Goal: Task Accomplishment & Management: Use online tool/utility

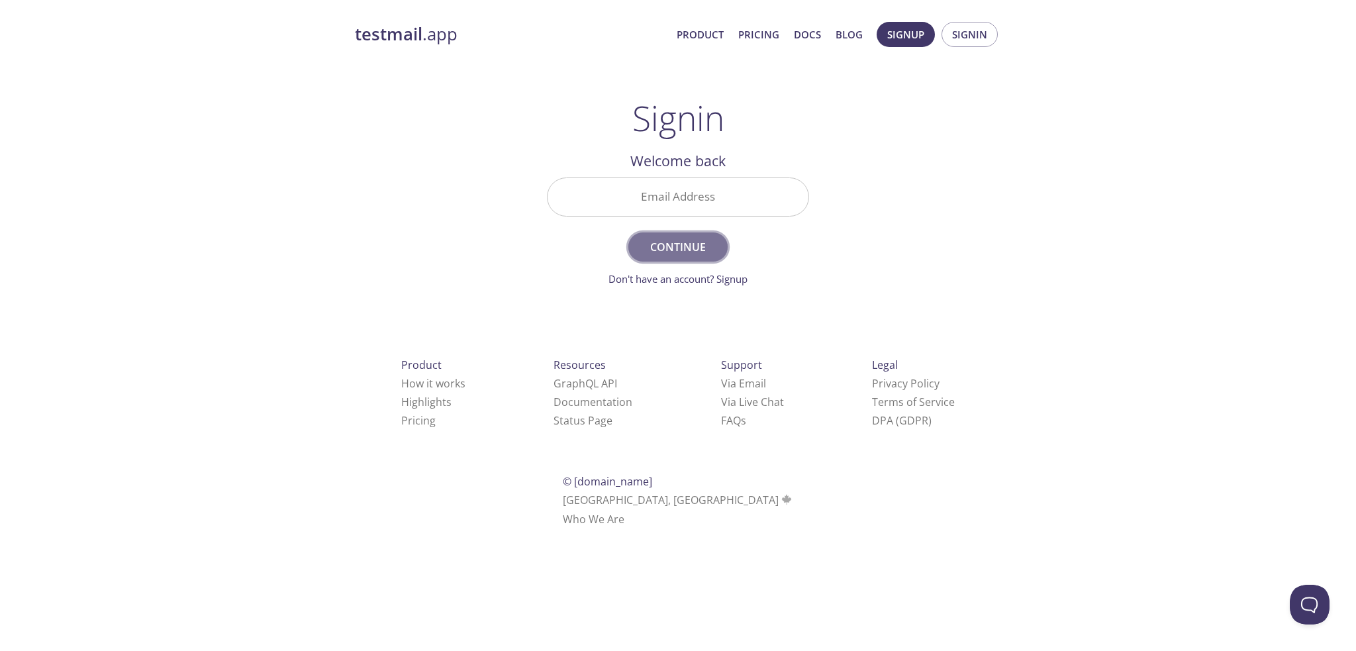
click at [670, 251] on span "Continue" at bounding box center [678, 247] width 70 height 19
click at [914, 36] on span "Signup" at bounding box center [905, 34] width 37 height 17
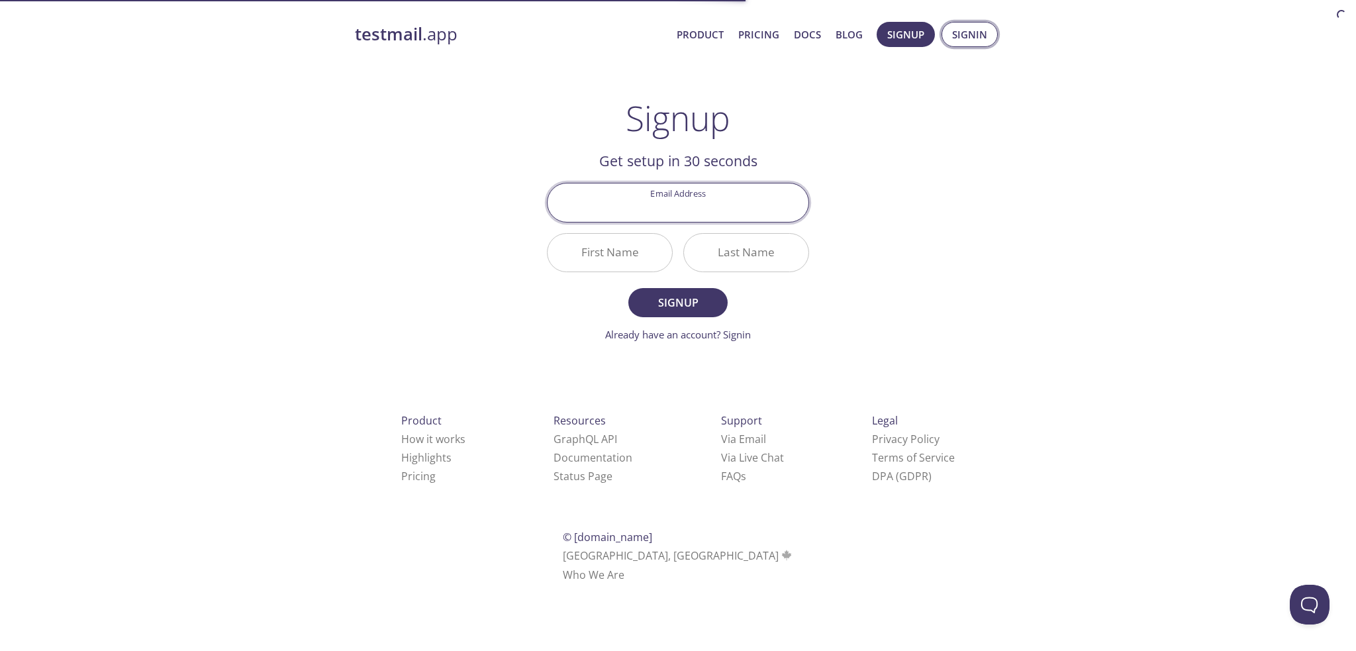
click at [965, 42] on span "Signin" at bounding box center [969, 34] width 35 height 17
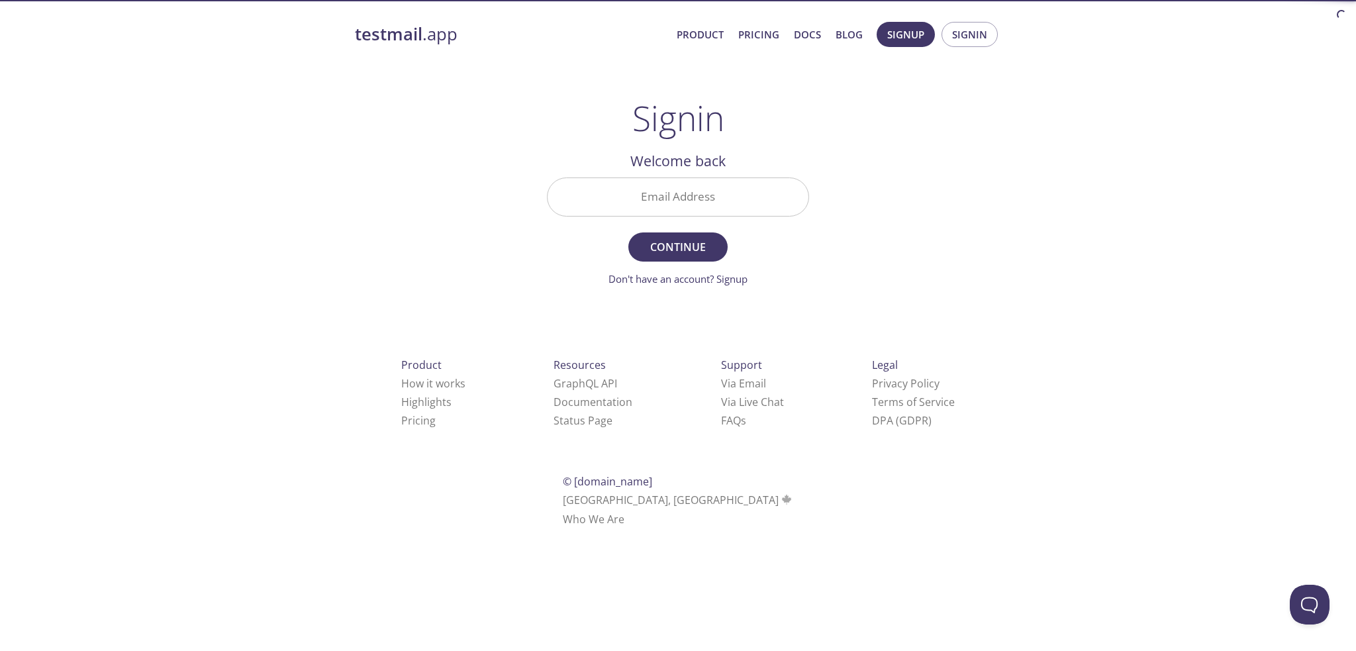
click at [630, 230] on form "Email Address Continue Don't have an account? Signup" at bounding box center [678, 231] width 262 height 109
click at [658, 199] on input "Email Address" at bounding box center [678, 197] width 261 height 38
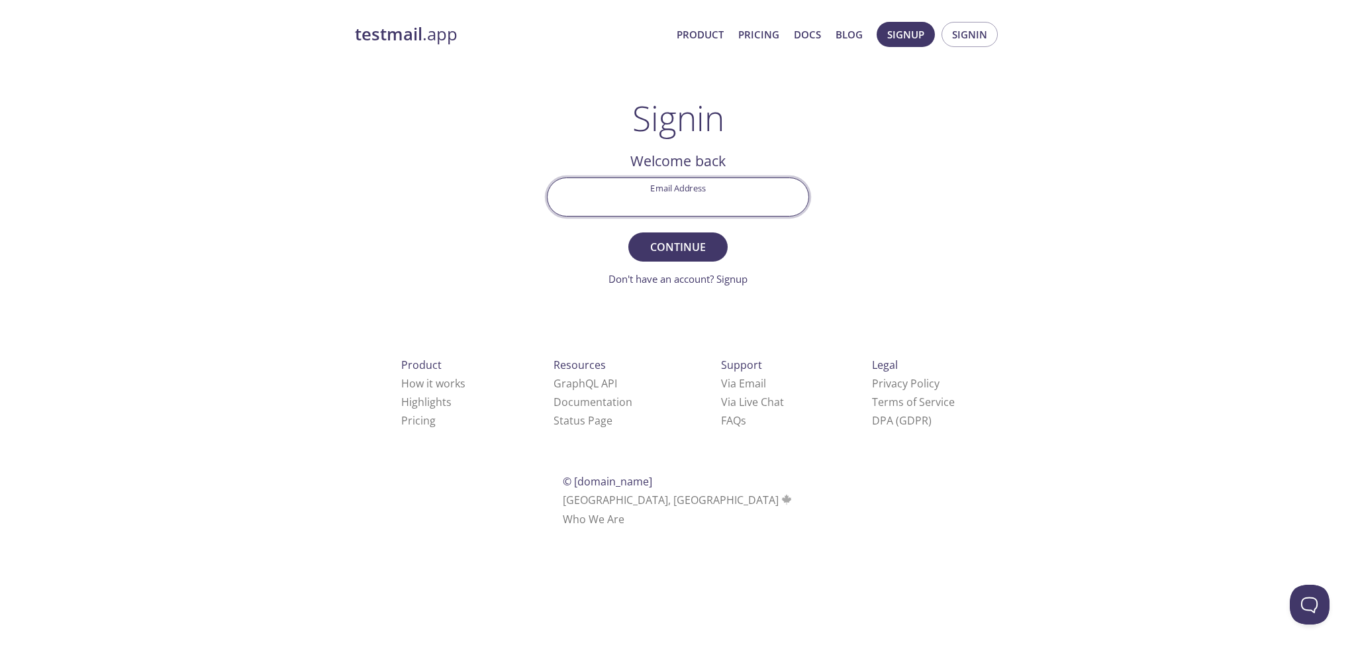
click at [658, 199] on input "Email Address" at bounding box center [678, 197] width 261 height 38
click at [999, 200] on div "testmail .app Product Pricing Docs Blog Signup Signin Signin Welcome back Email…" at bounding box center [678, 289] width 678 height 552
click at [989, 34] on button "Signin" at bounding box center [970, 34] width 56 height 25
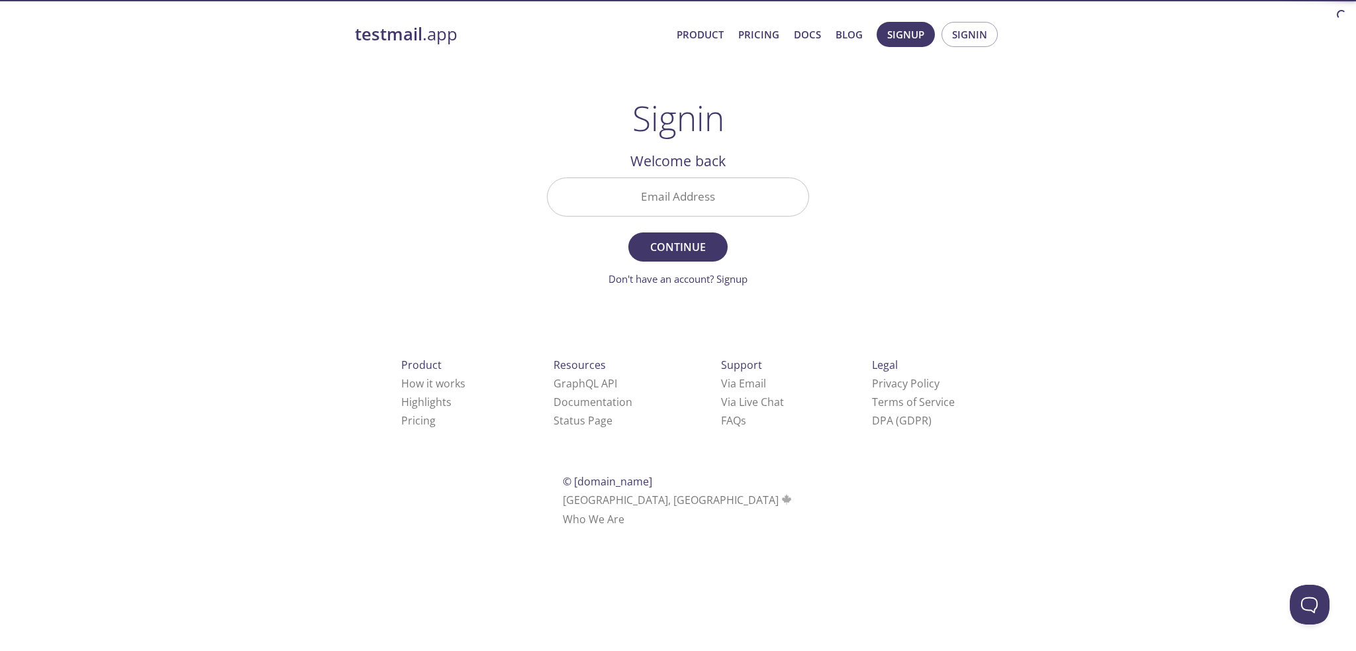
click at [646, 198] on input "Email Address" at bounding box center [678, 197] width 261 height 38
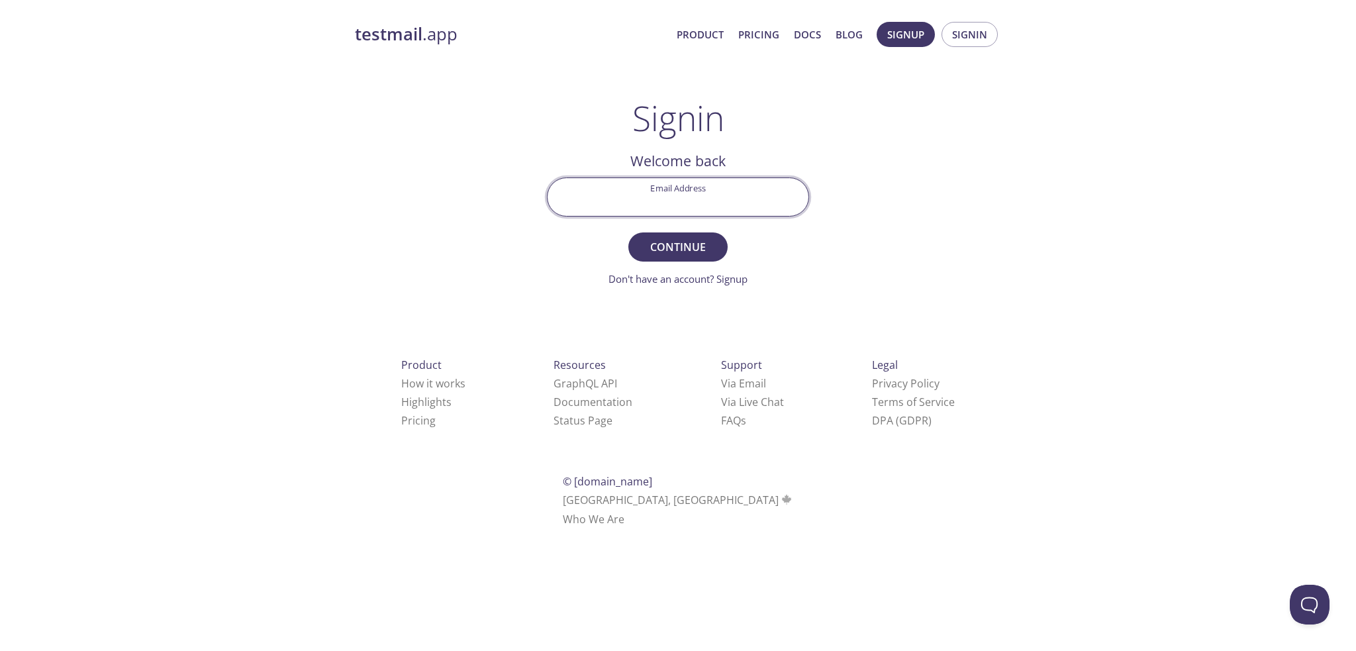
type input "[PERSON_NAME][EMAIL_ADDRESS][PERSON_NAME][DOMAIN_NAME]"
click at [681, 248] on span "Continue" at bounding box center [678, 247] width 70 height 19
click at [675, 202] on input "Signin Security Code" at bounding box center [678, 197] width 261 height 38
paste input "ER1X8JT"
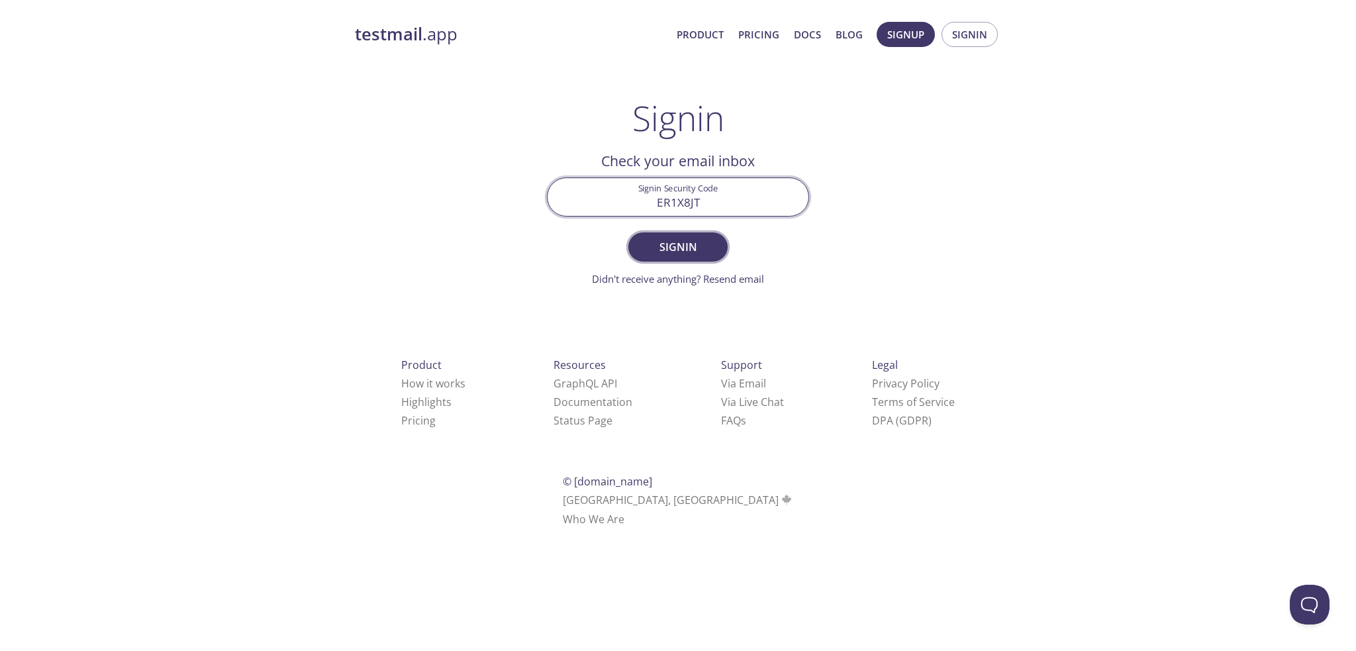
type input "ER1X8JT"
click at [662, 246] on span "Signin" at bounding box center [678, 247] width 70 height 19
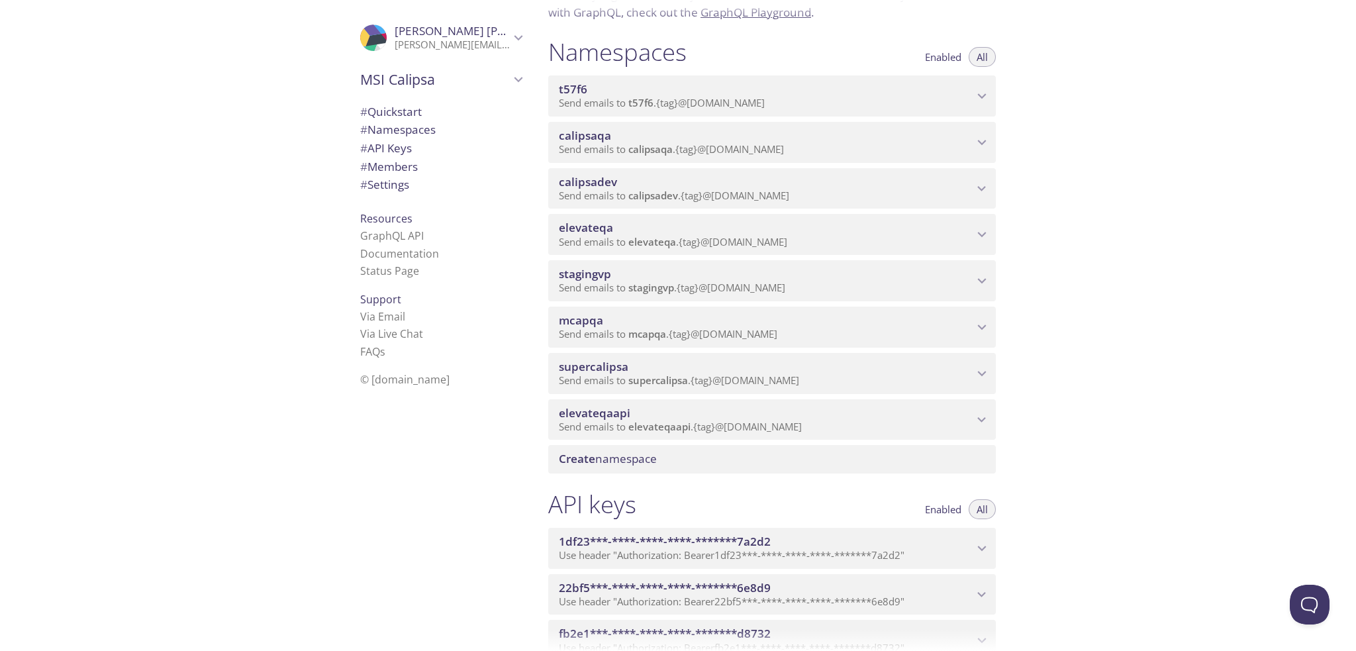
scroll to position [132, 0]
click at [649, 141] on span "calipsaqa" at bounding box center [766, 133] width 415 height 15
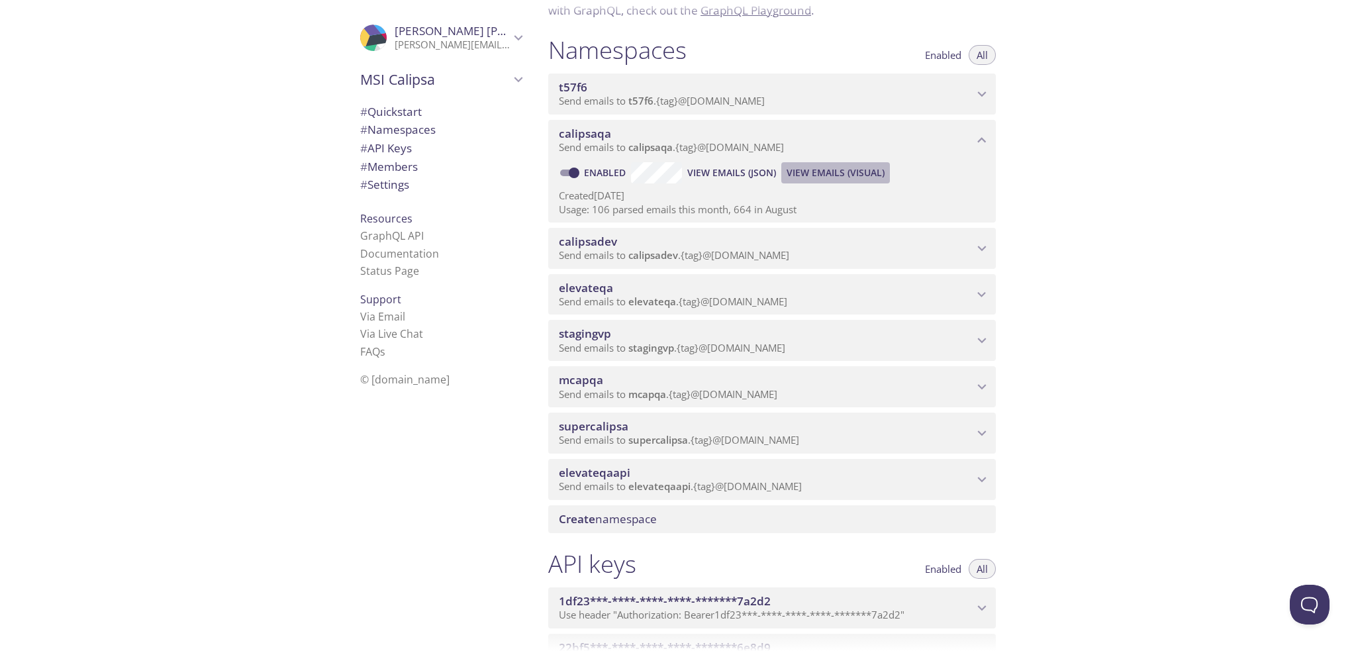
click at [791, 181] on span "View Emails (Visual)" at bounding box center [836, 173] width 98 height 16
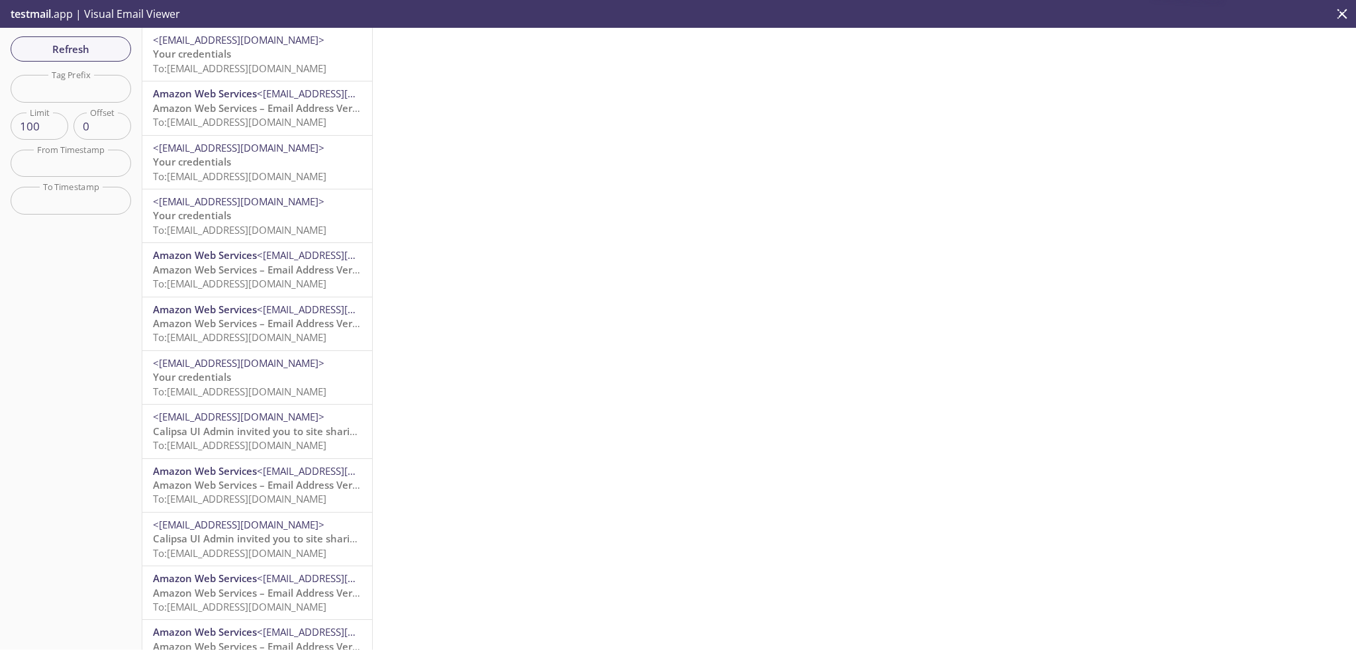
click at [266, 62] on span "To: [EMAIL_ADDRESS][DOMAIN_NAME]" at bounding box center [239, 68] width 173 height 13
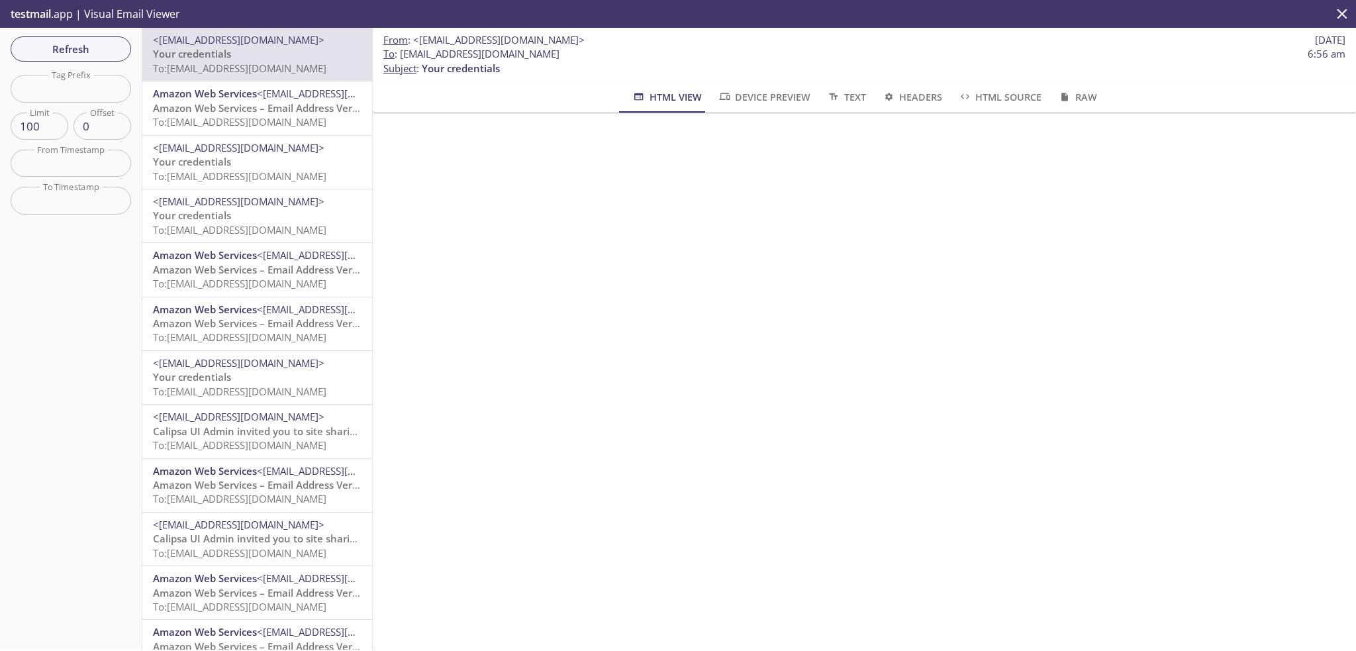
click at [411, 50] on span "To : [EMAIL_ADDRESS][DOMAIN_NAME]" at bounding box center [471, 54] width 176 height 14
copy span "calipsaqa"
drag, startPoint x: 658, startPoint y: 53, endPoint x: 795, endPoint y: 56, distance: 137.1
click at [795, 56] on span "To : [EMAIL_ADDRESS][DOMAIN_NAME] 6:56 am" at bounding box center [864, 54] width 962 height 14
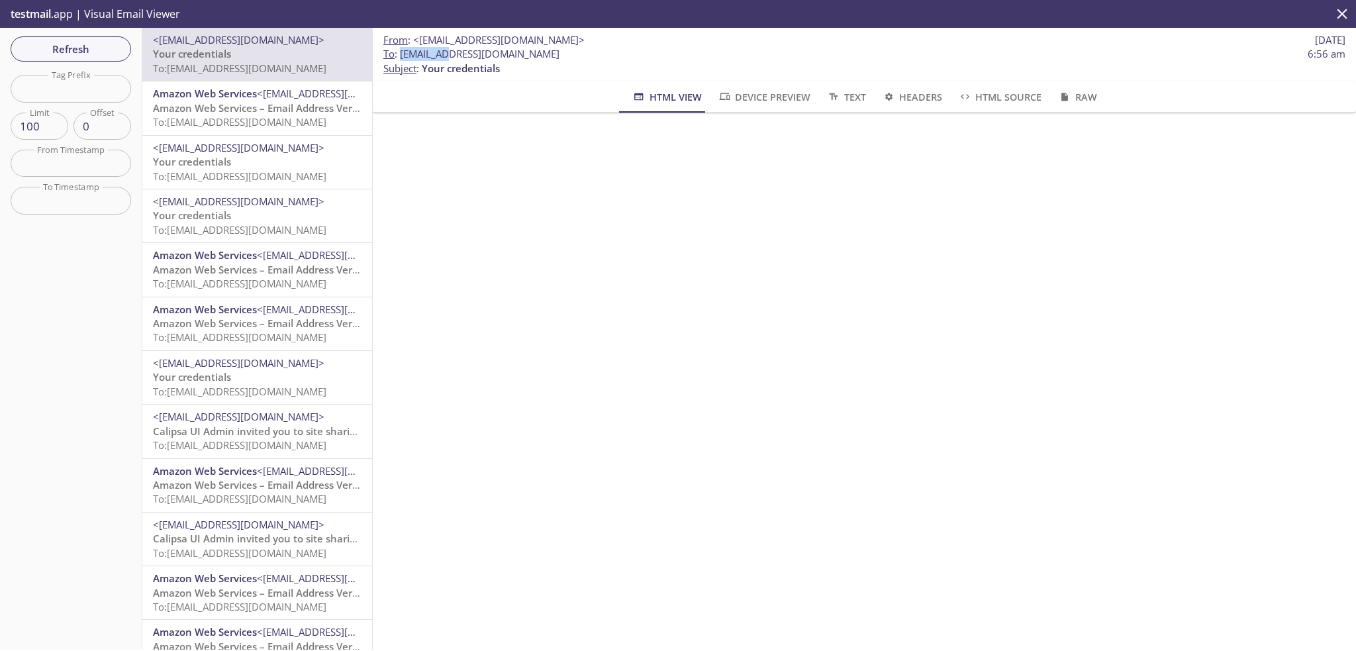
copy span "[DOMAIN_NAME]"
click at [62, 48] on span "Refresh" at bounding box center [70, 48] width 99 height 17
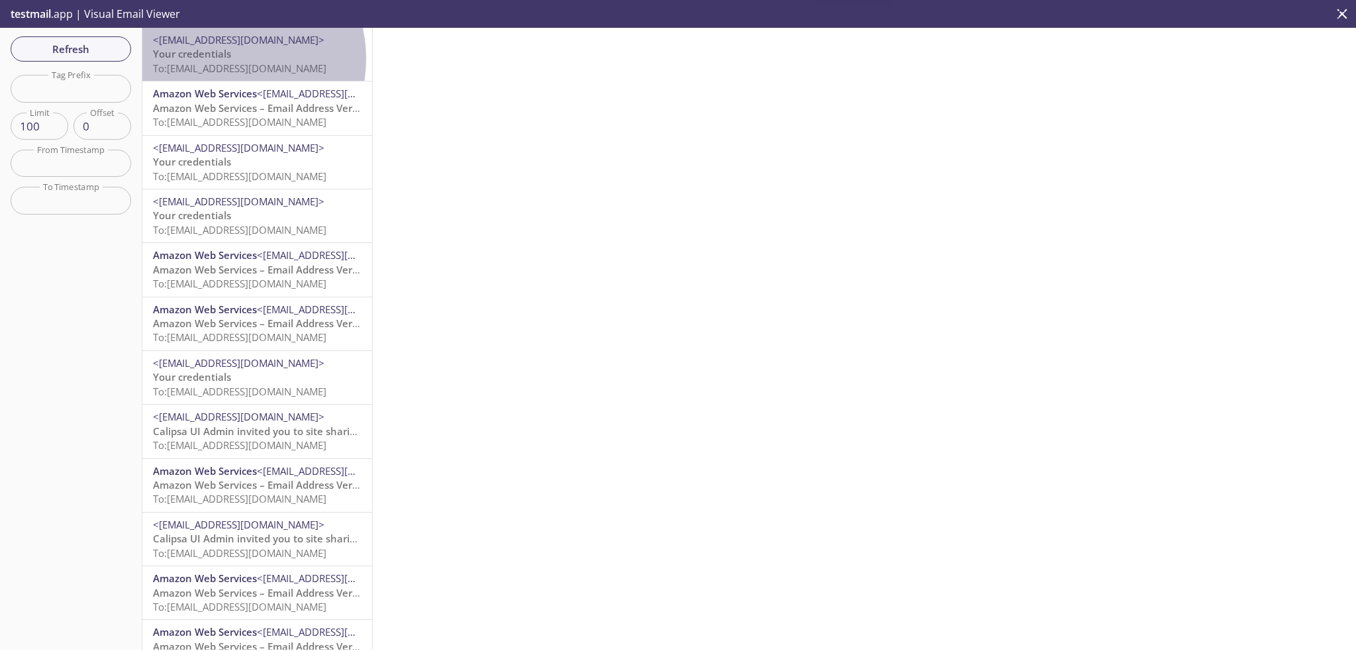
click at [223, 59] on span "Your credentials" at bounding box center [192, 53] width 78 height 13
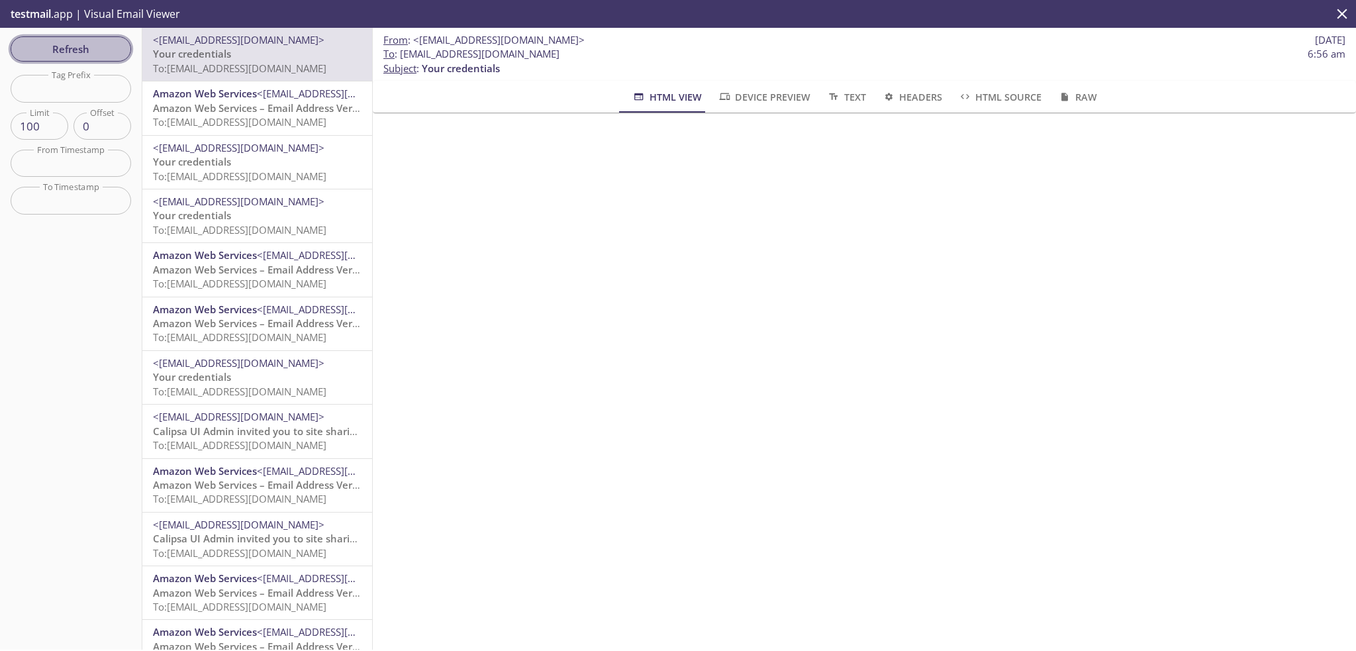
click at [86, 49] on span "Refresh" at bounding box center [70, 48] width 99 height 17
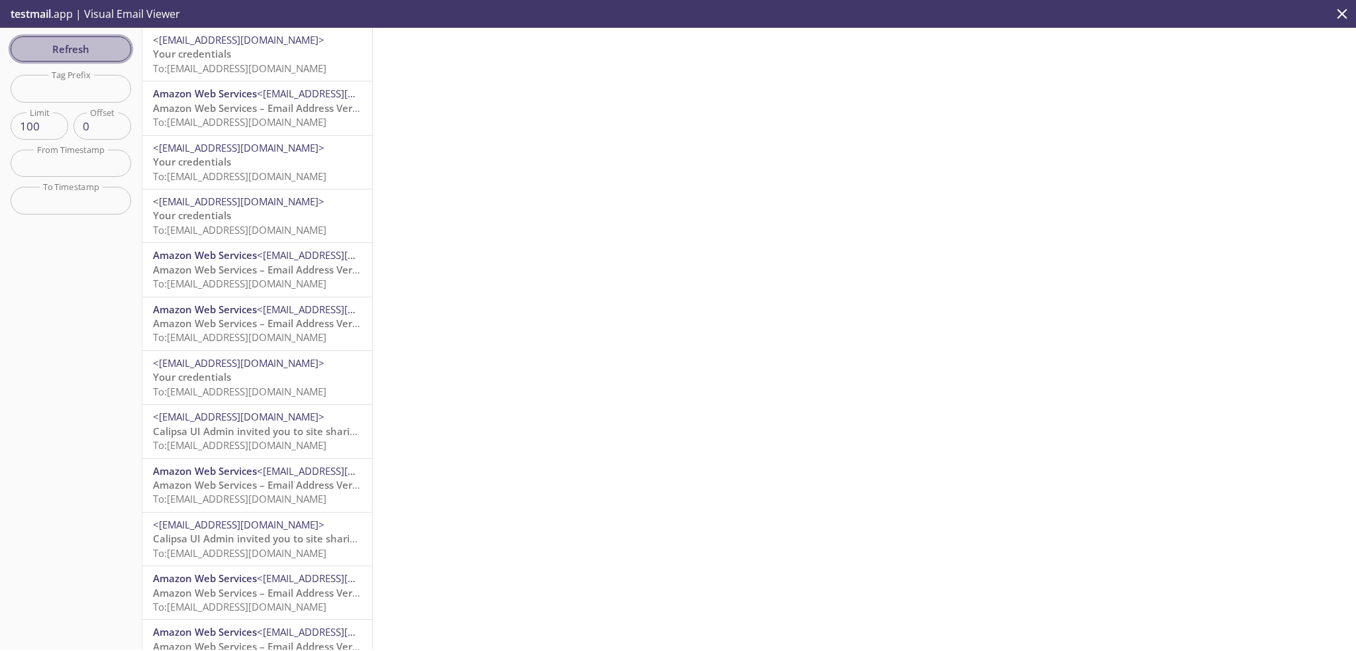
click at [86, 49] on span "Refresh" at bounding box center [70, 48] width 99 height 17
click at [208, 53] on span "Your credentials" at bounding box center [192, 53] width 78 height 13
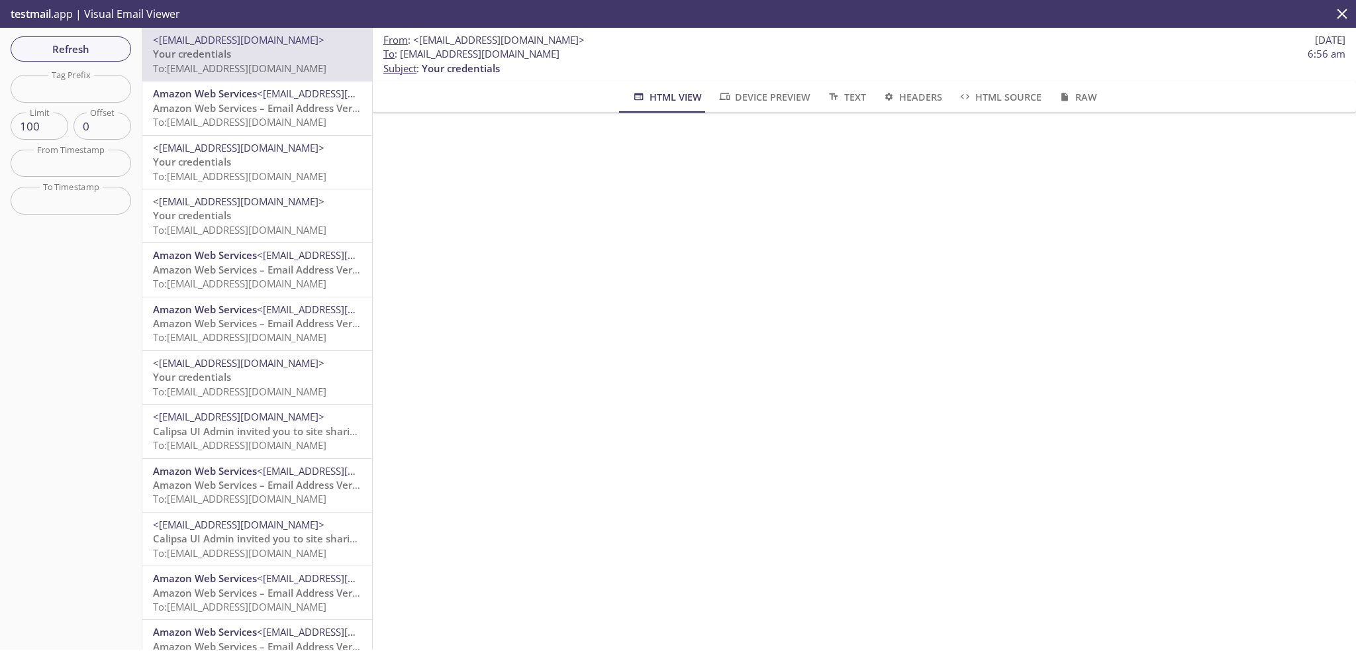
click at [560, 52] on span "To : [EMAIL_ADDRESS][DOMAIN_NAME]" at bounding box center [471, 54] width 176 height 14
copy span "inbox"
click at [61, 48] on span "Refresh" at bounding box center [70, 48] width 99 height 17
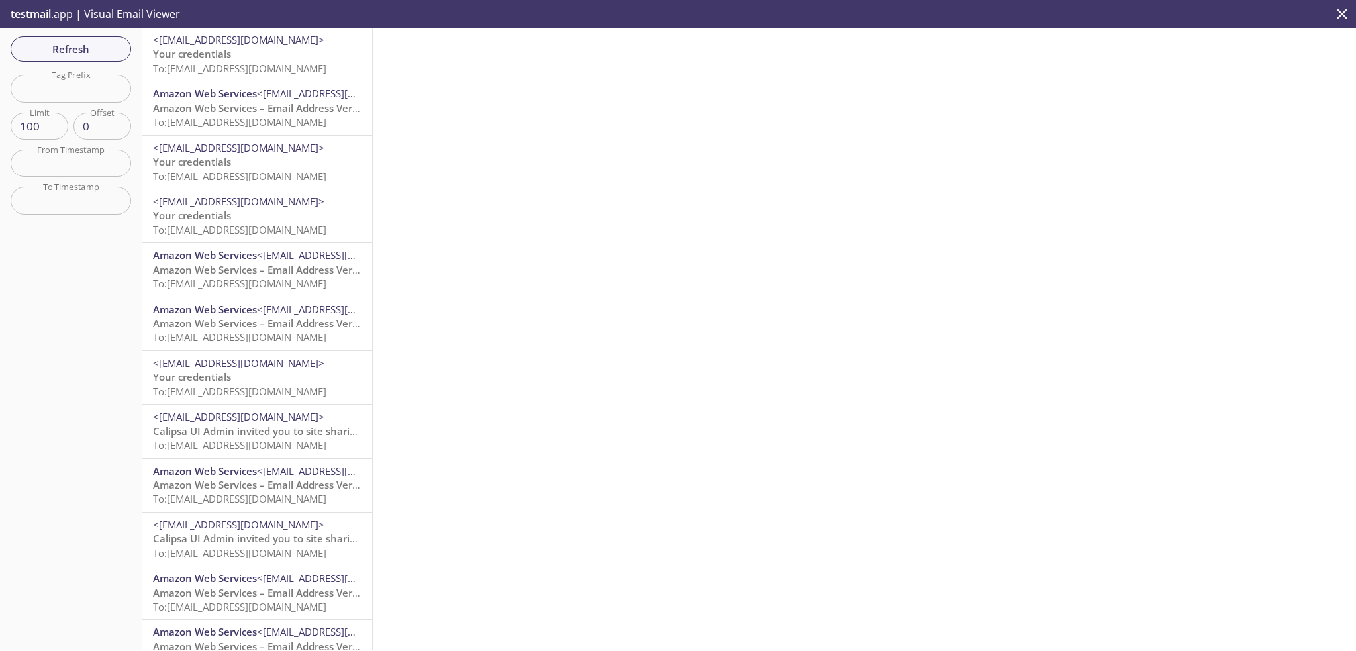
click at [1340, 13] on icon "close" at bounding box center [1343, 14] width 10 height 10
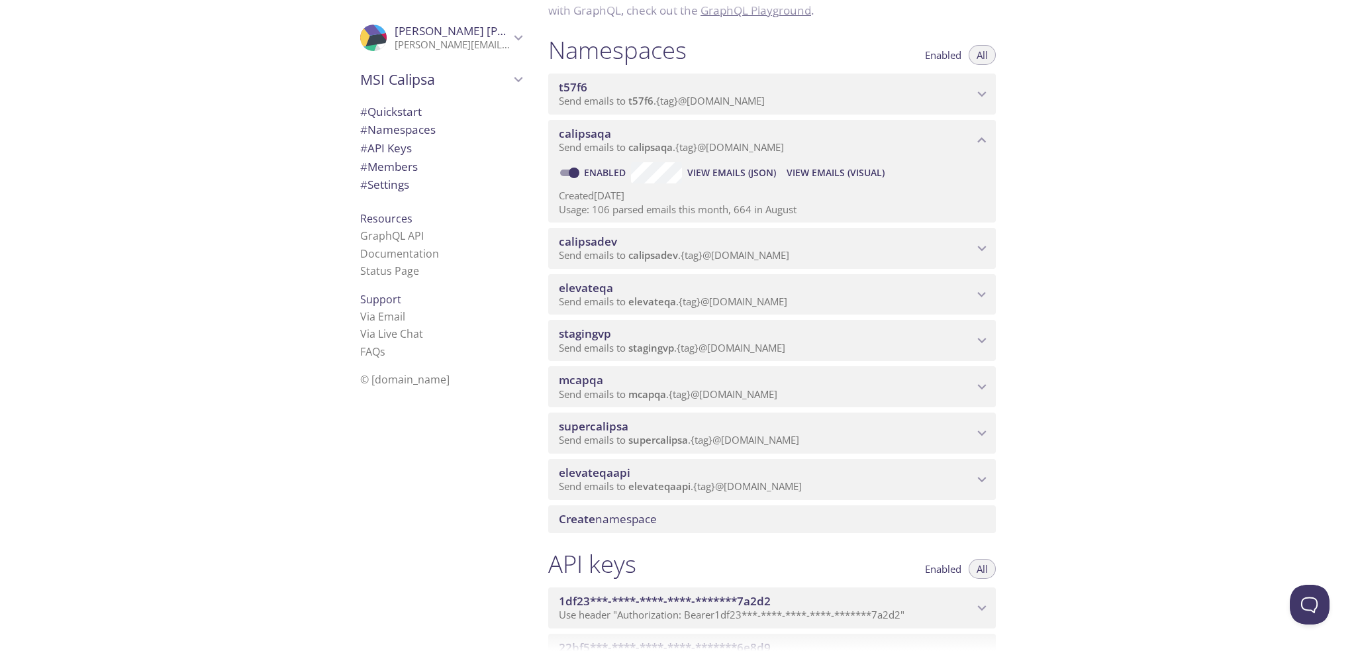
click at [846, 181] on span "View Emails (Visual)" at bounding box center [836, 173] width 98 height 16
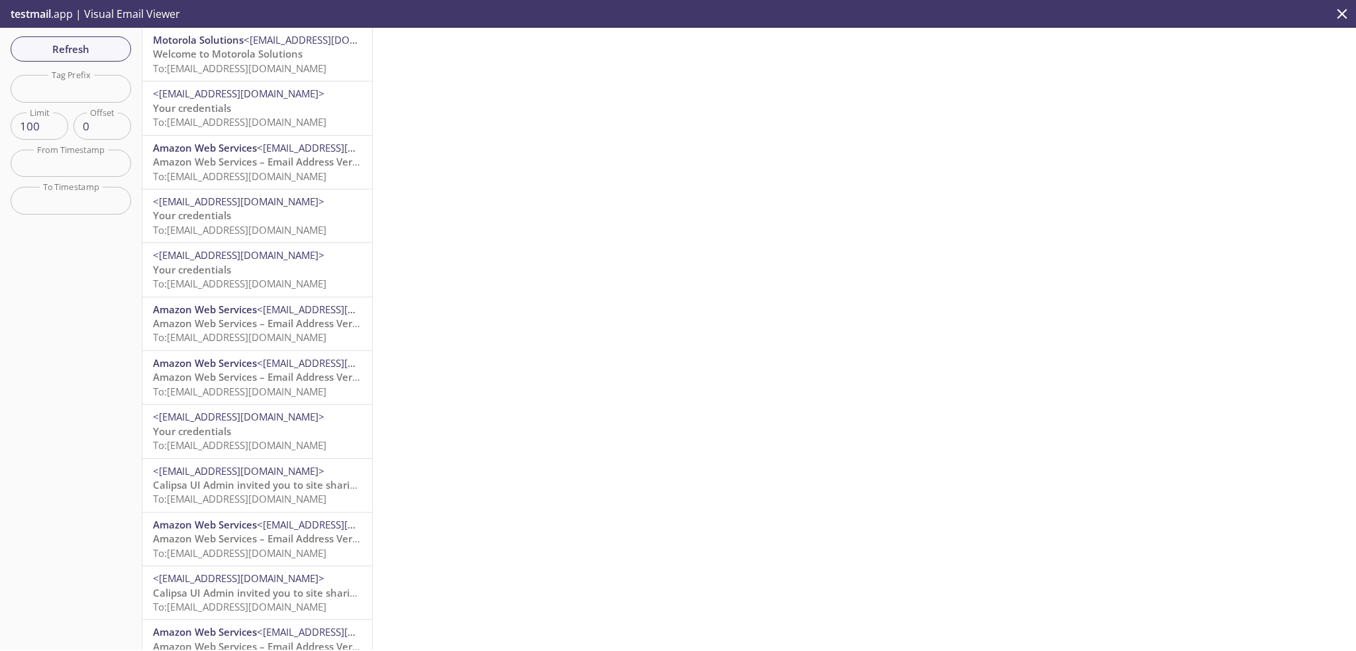
click at [283, 69] on span "To: [EMAIL_ADDRESS][DOMAIN_NAME]" at bounding box center [239, 68] width 173 height 13
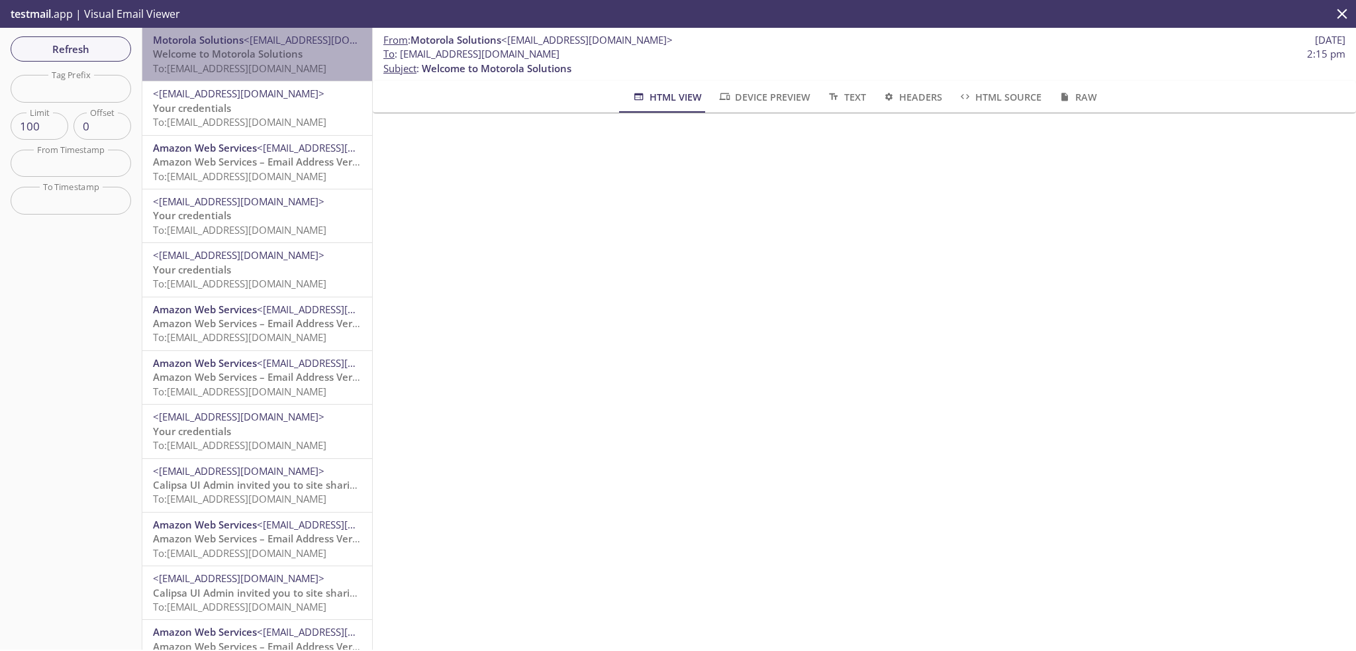
click at [273, 57] on span "Welcome to Motorola Solutions" at bounding box center [228, 53] width 150 height 13
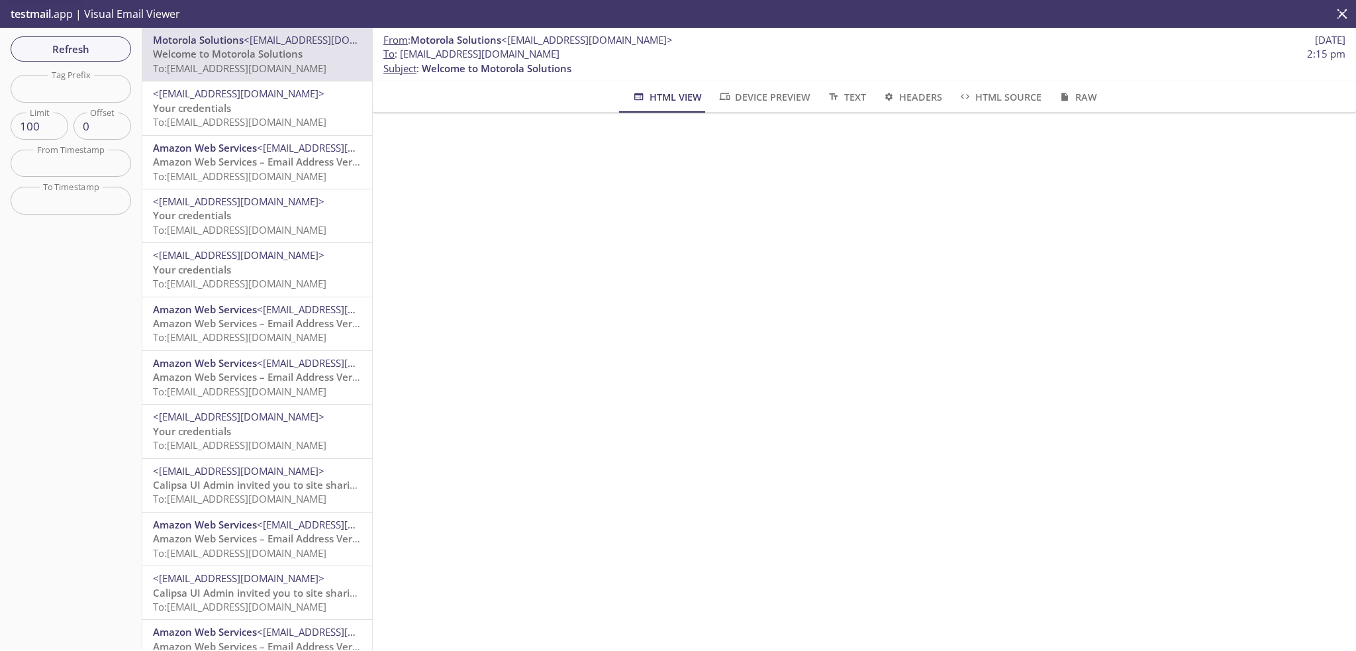
drag, startPoint x: 268, startPoint y: 101, endPoint x: 268, endPoint y: 59, distance: 42.4
click at [268, 102] on p "Your credentials To: [EMAIL_ADDRESS][DOMAIN_NAME]" at bounding box center [257, 115] width 209 height 28
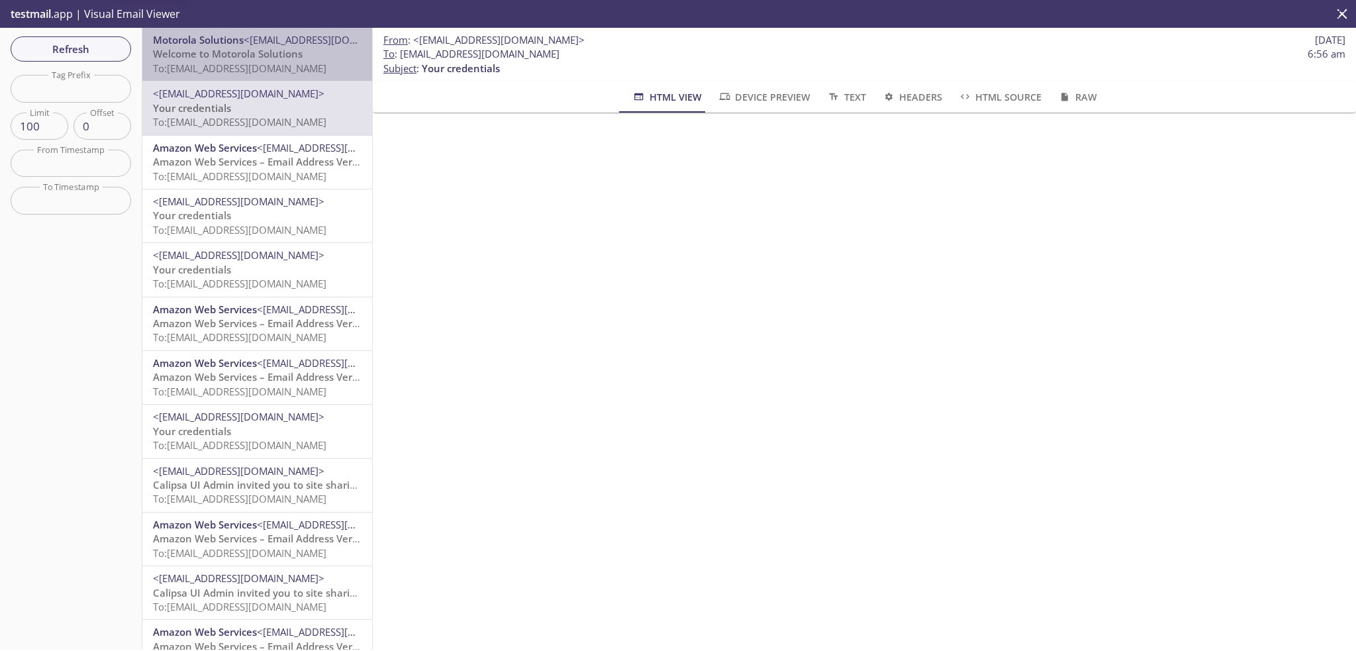
click at [268, 50] on span "Welcome to Motorola Solutions" at bounding box center [228, 53] width 150 height 13
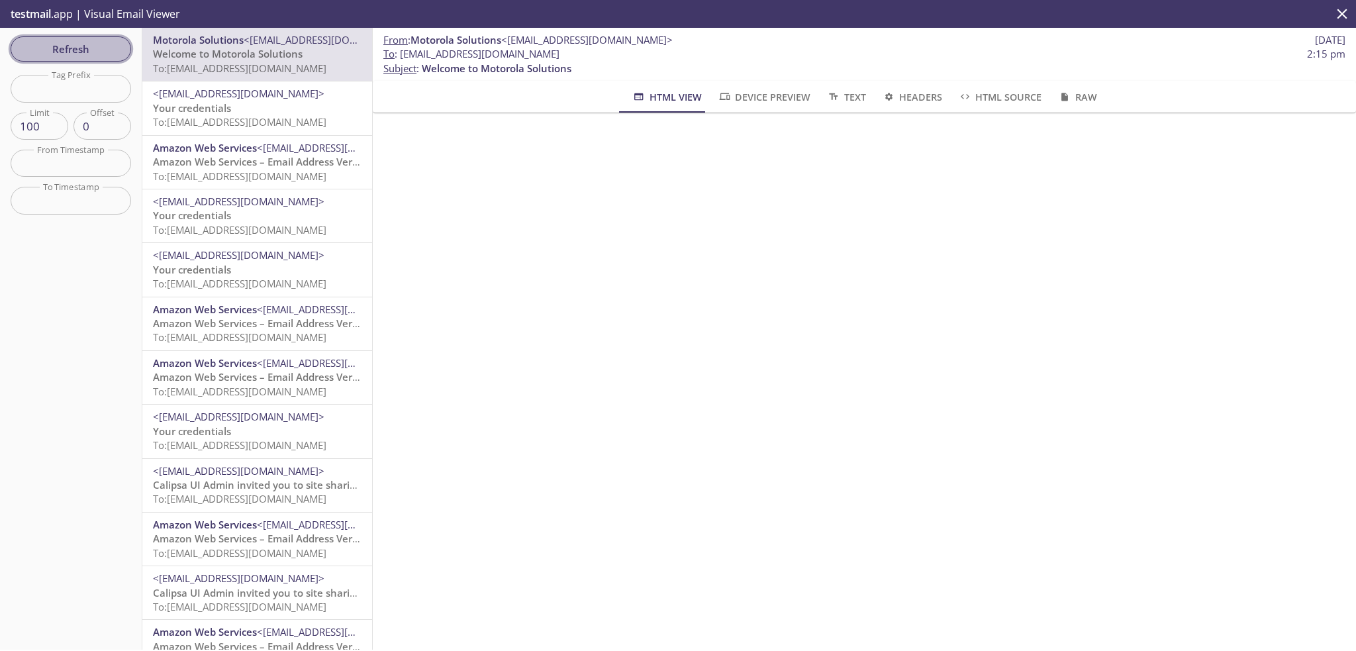
click at [70, 47] on span "Refresh" at bounding box center [70, 48] width 99 height 17
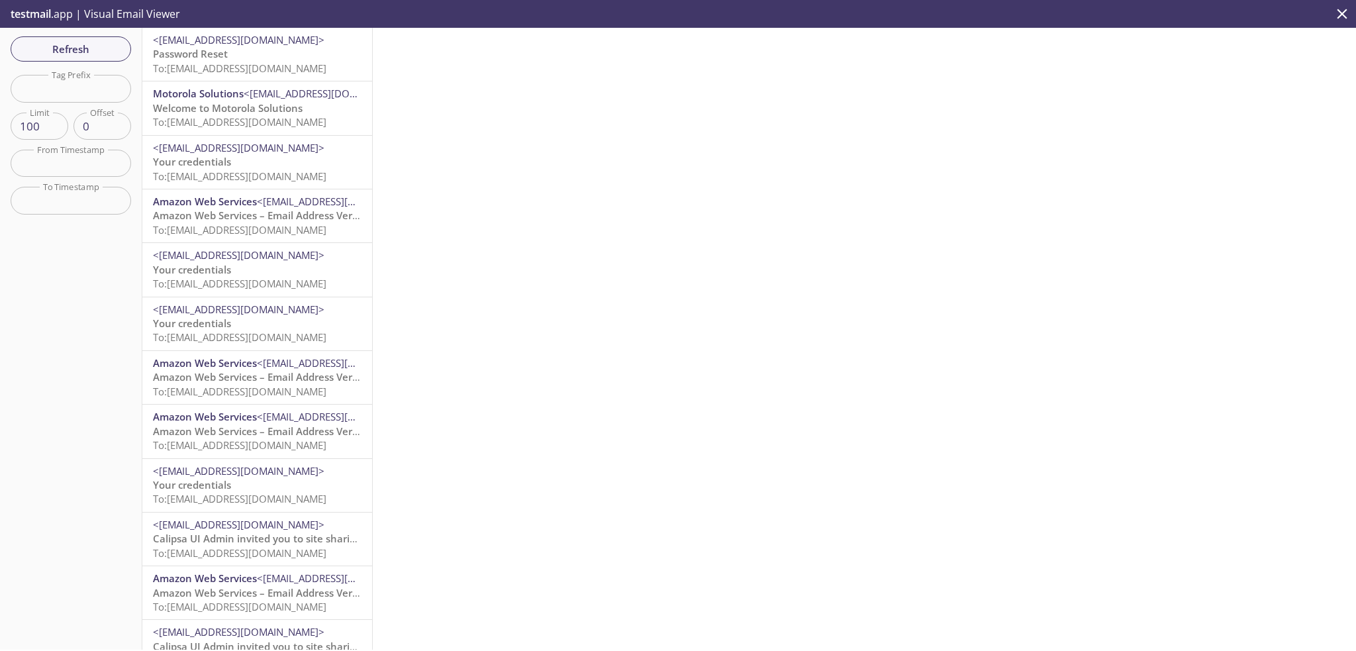
click at [221, 62] on span "To: [EMAIL_ADDRESS][DOMAIN_NAME]" at bounding box center [239, 68] width 173 height 13
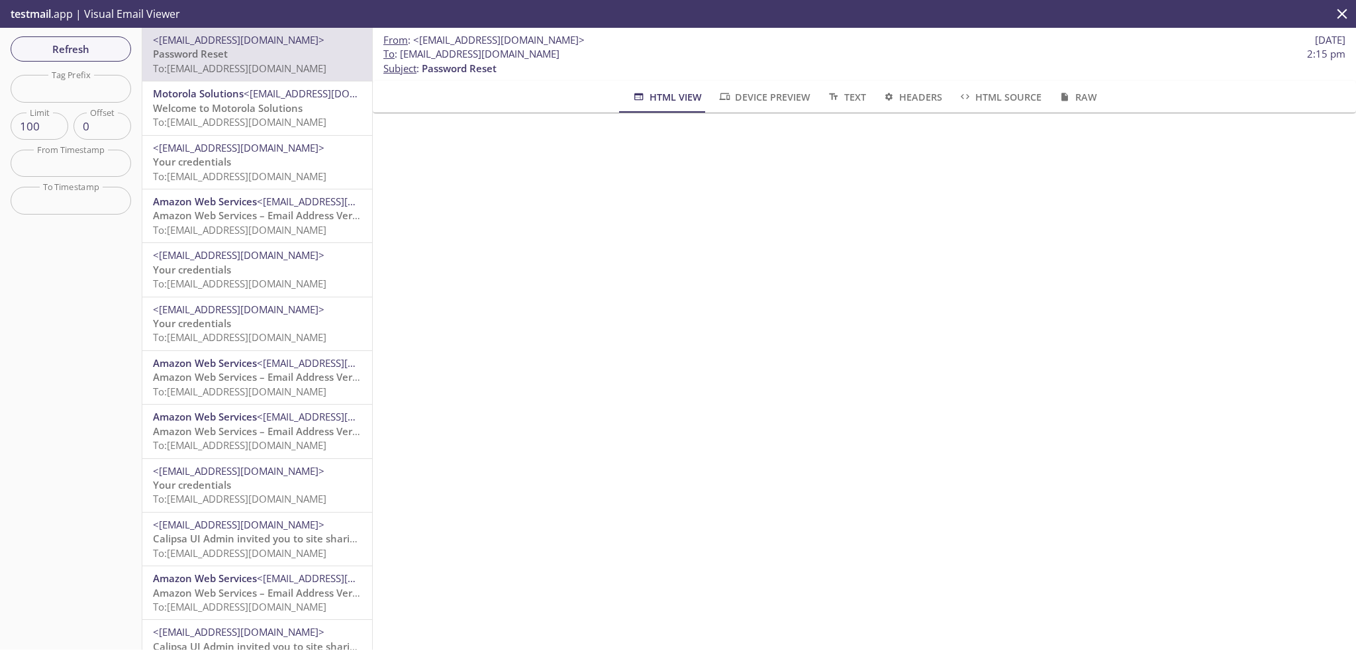
drag, startPoint x: 400, startPoint y: 56, endPoint x: 594, endPoint y: 52, distance: 194.1
click at [594, 52] on span "To : [EMAIL_ADDRESS][DOMAIN_NAME] 2:15 pm" at bounding box center [864, 54] width 962 height 14
click at [74, 58] on button "Refresh" at bounding box center [71, 48] width 121 height 25
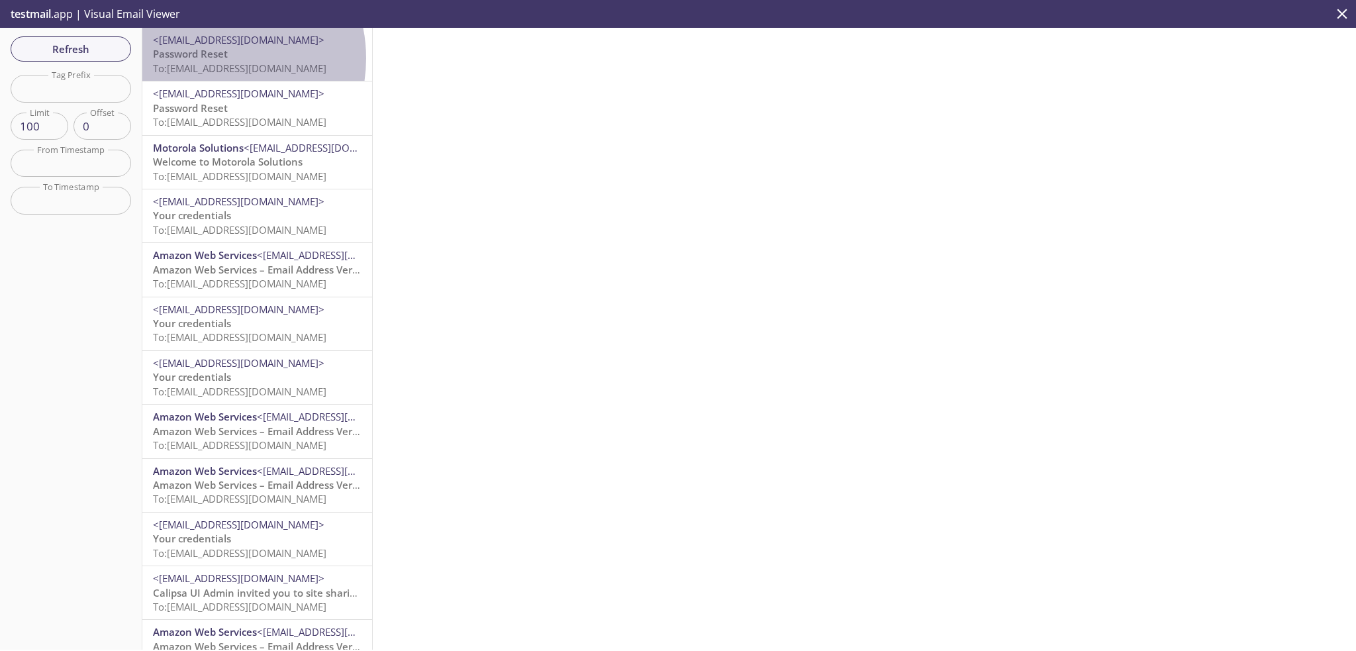
click at [211, 58] on span "Password Reset" at bounding box center [190, 53] width 75 height 13
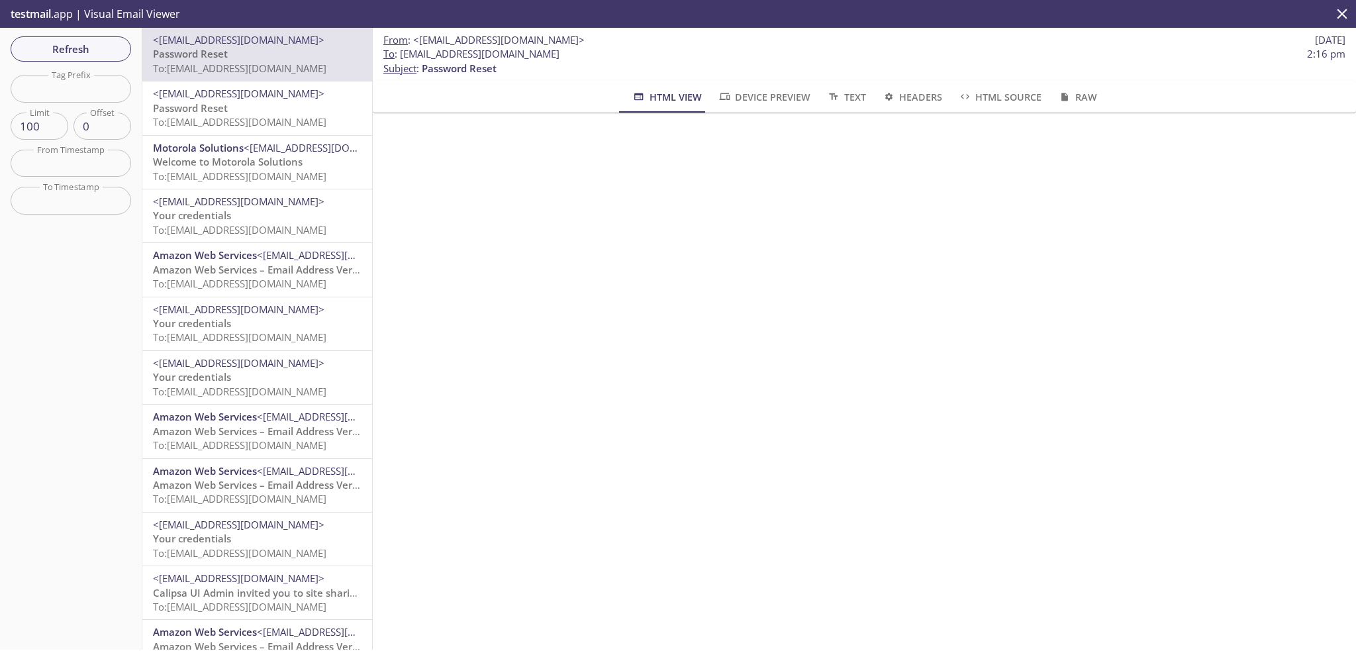
click at [222, 103] on span "Password Reset" at bounding box center [190, 107] width 75 height 13
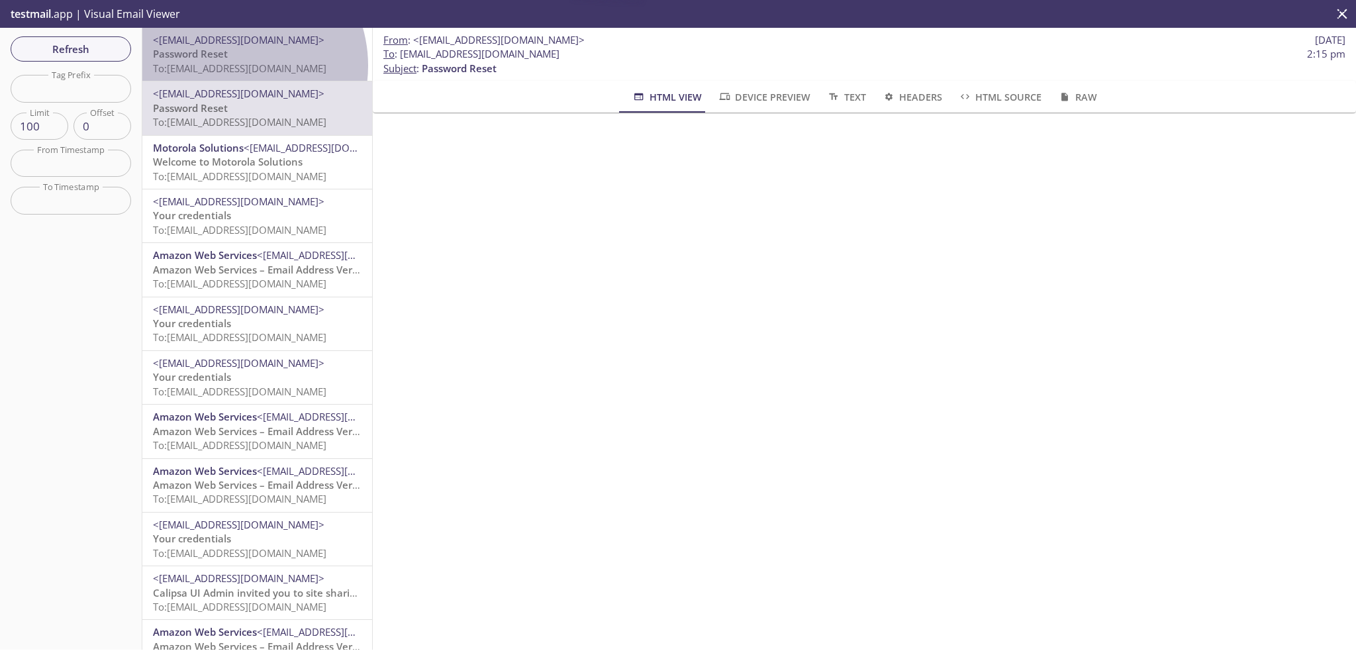
click at [230, 66] on span "To: [EMAIL_ADDRESS][DOMAIN_NAME]" at bounding box center [239, 68] width 173 height 13
